Goal: Information Seeking & Learning: Understand process/instructions

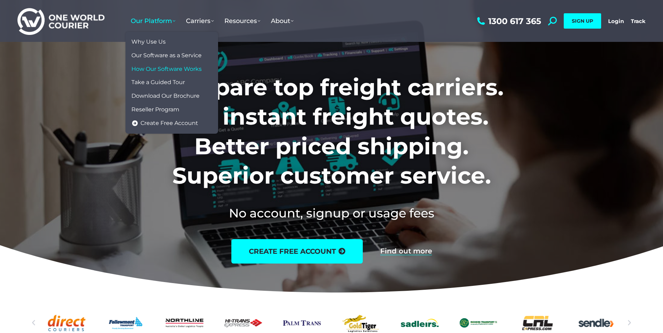
click at [187, 71] on span "How Our Software Works" at bounding box center [166, 69] width 70 height 7
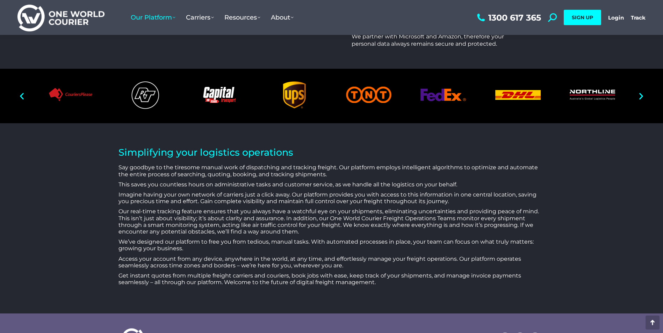
scroll to position [2166, 0]
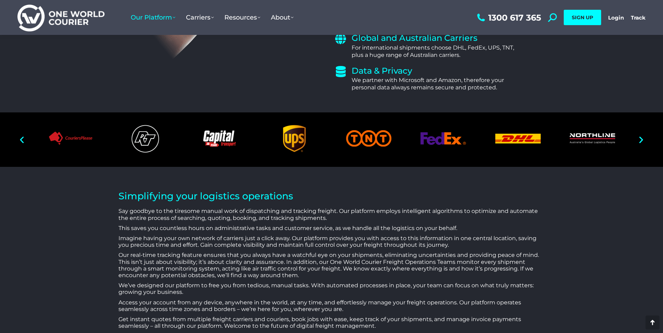
click at [645, 136] on icon "Next slide" at bounding box center [641, 140] width 9 height 9
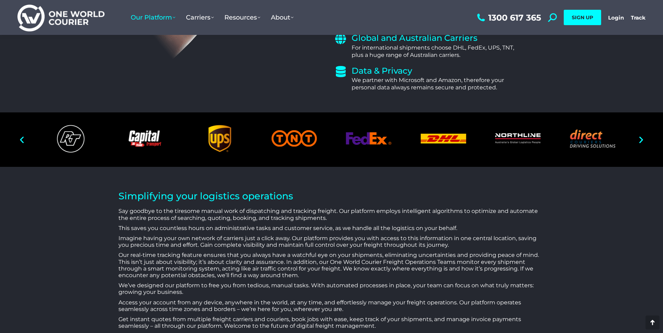
click at [639, 136] on icon "Next slide" at bounding box center [641, 140] width 9 height 9
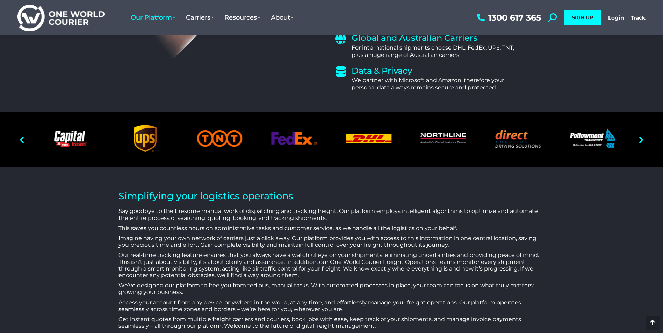
click at [639, 136] on icon "Next slide" at bounding box center [641, 140] width 9 height 9
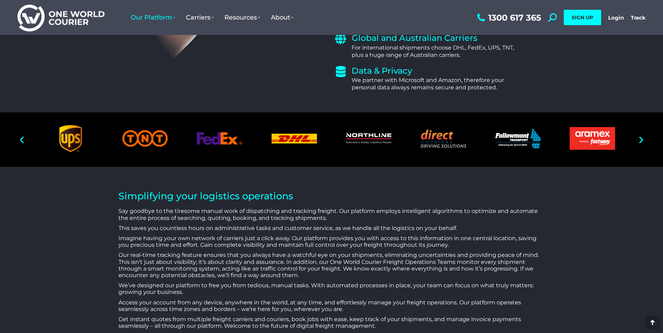
click at [639, 136] on icon "Next slide" at bounding box center [641, 140] width 9 height 9
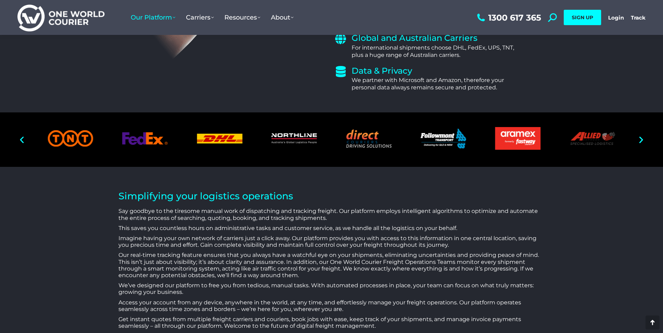
click at [639, 136] on icon "Next slide" at bounding box center [641, 140] width 9 height 9
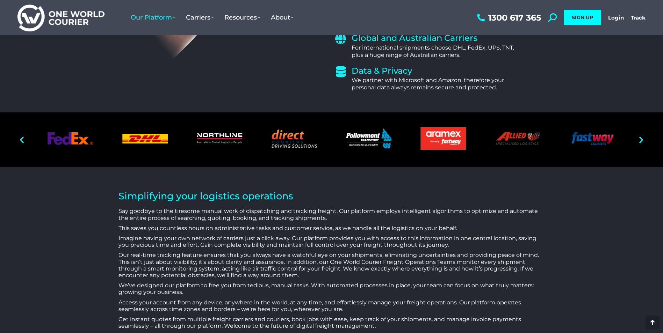
click at [639, 136] on icon "Next slide" at bounding box center [641, 140] width 9 height 9
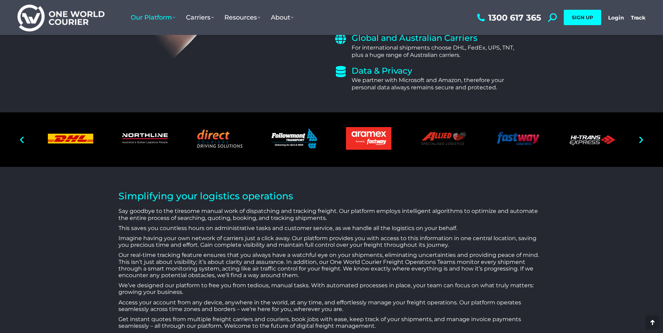
click at [637, 136] on icon "Next slide" at bounding box center [641, 140] width 9 height 9
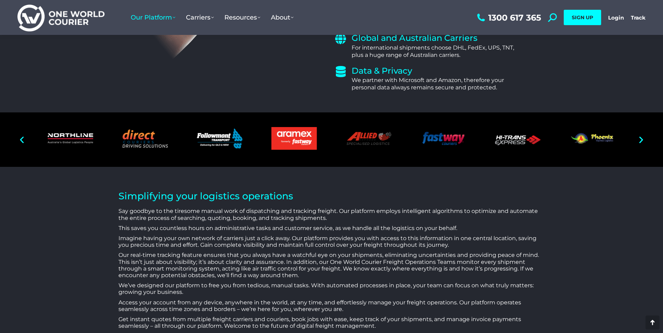
click at [637, 136] on icon "Next slide" at bounding box center [641, 140] width 9 height 9
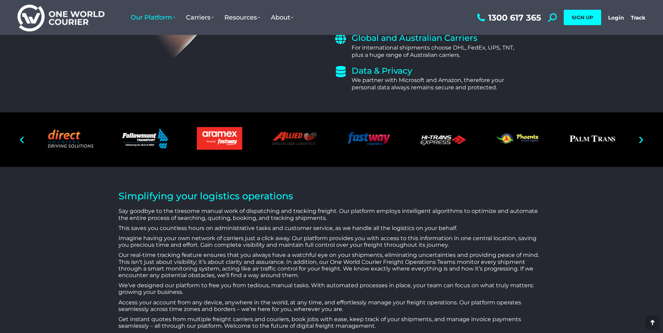
click at [637, 136] on icon "Next slide" at bounding box center [641, 140] width 9 height 9
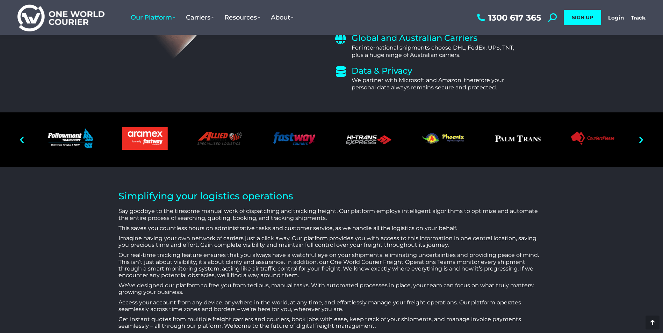
click at [637, 136] on icon "Next slide" at bounding box center [641, 140] width 9 height 9
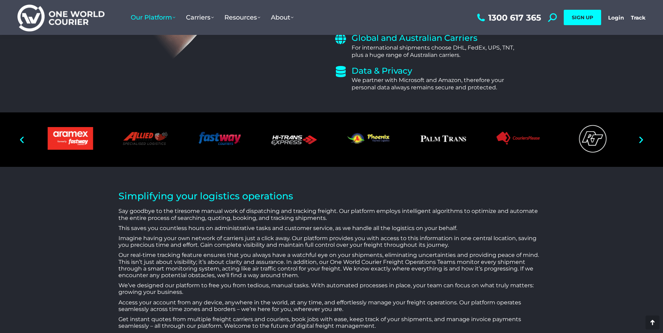
click at [637, 136] on icon "Next slide" at bounding box center [641, 140] width 9 height 9
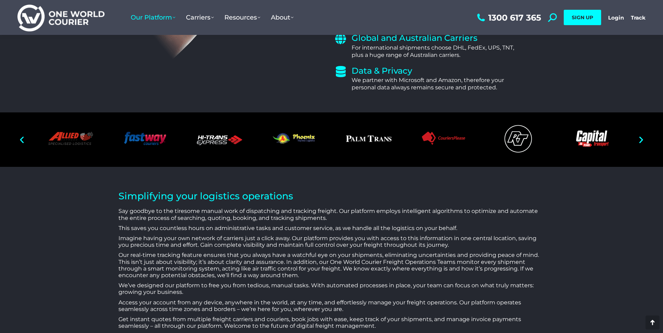
click at [637, 136] on icon "Next slide" at bounding box center [641, 140] width 9 height 9
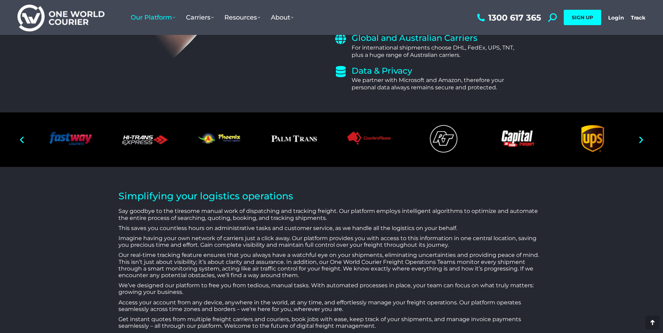
click at [637, 136] on icon "Next slide" at bounding box center [641, 140] width 9 height 9
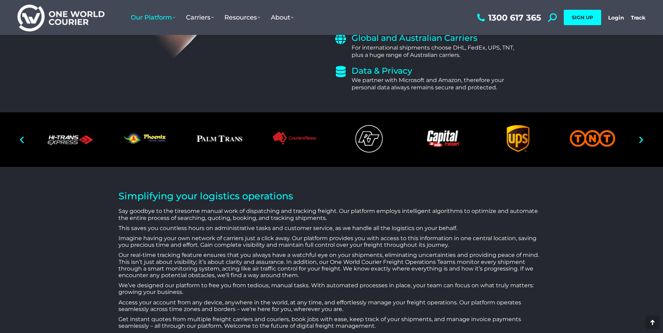
click at [637, 136] on icon "Next slide" at bounding box center [641, 140] width 9 height 9
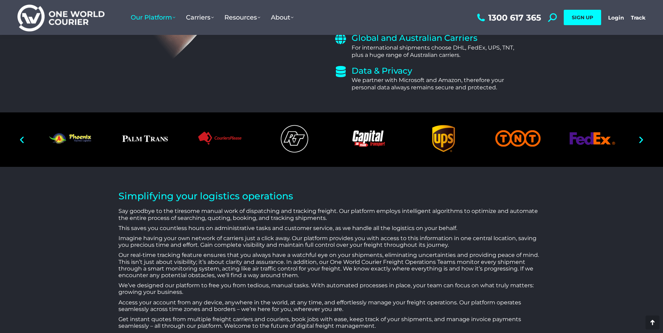
click at [637, 136] on icon "Next slide" at bounding box center [641, 140] width 9 height 9
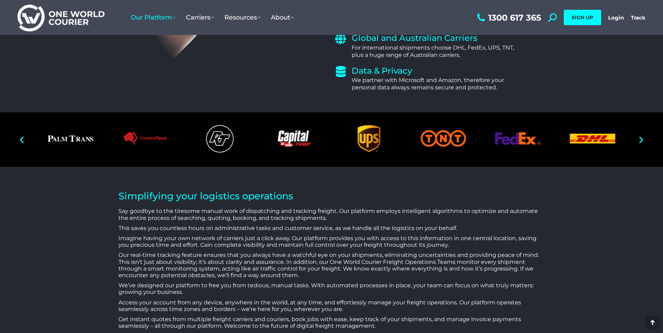
click at [637, 136] on icon "Next slide" at bounding box center [641, 140] width 9 height 9
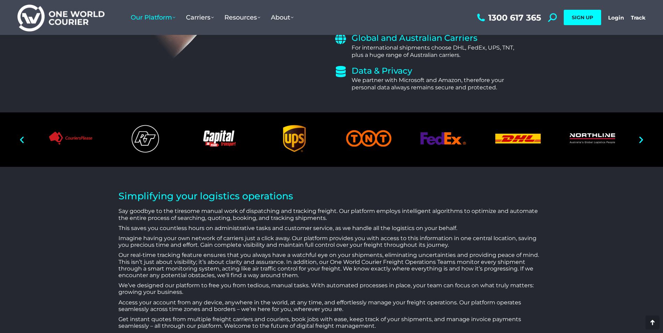
click at [637, 136] on icon "Next slide" at bounding box center [641, 140] width 9 height 9
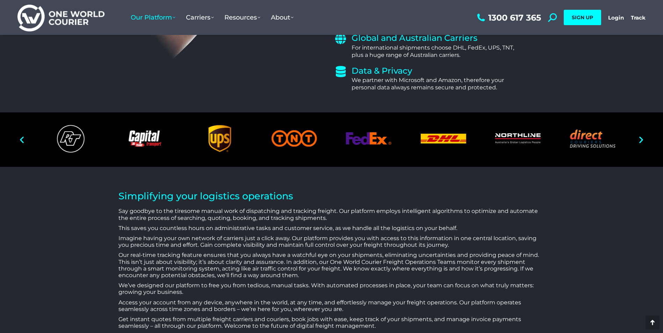
click at [637, 136] on icon "Next slide" at bounding box center [641, 140] width 9 height 9
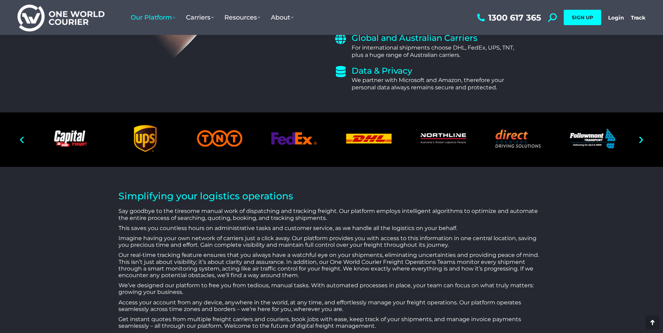
click at [637, 136] on icon "Next slide" at bounding box center [641, 140] width 9 height 9
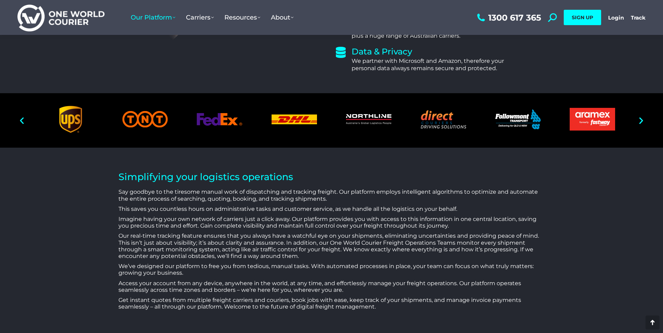
scroll to position [2152, 0]
